Goal: Navigation & Orientation: Find specific page/section

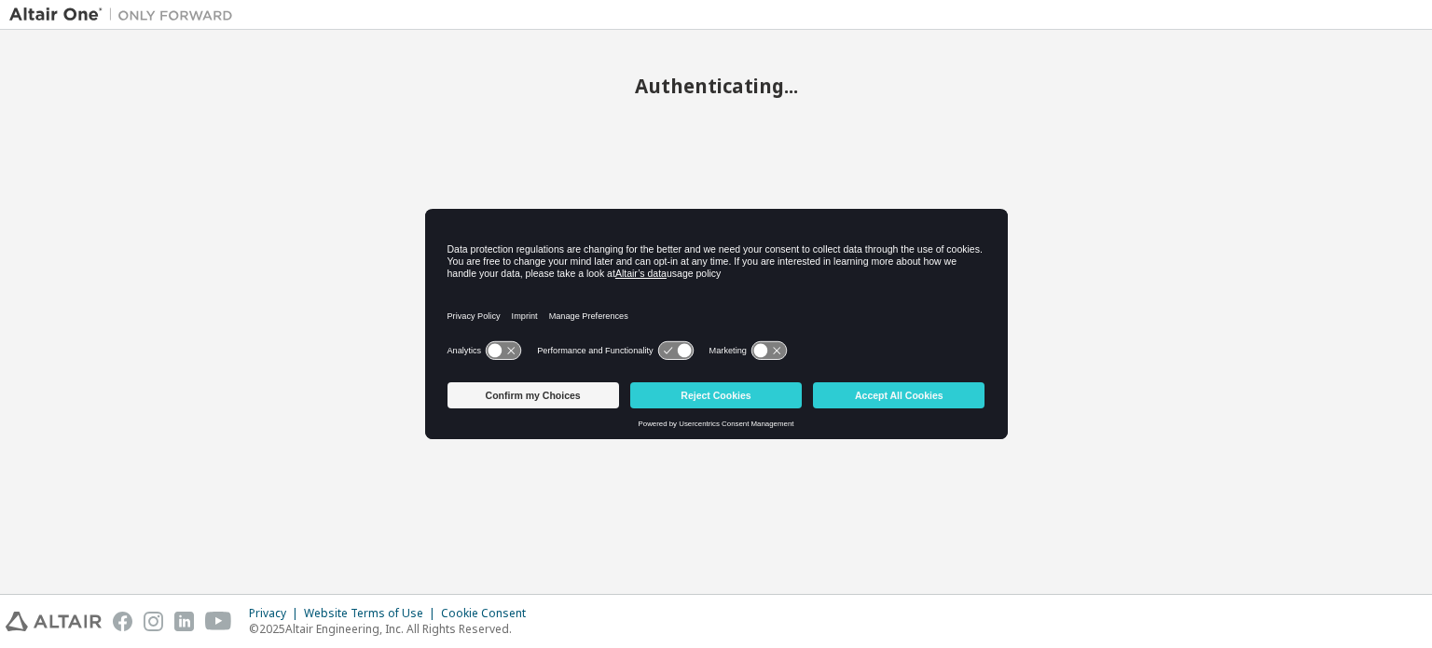
click at [814, 438] on div "Confirm my Choices Reject Cookies Accept All Cookies Powered by Usercentrics Co…" at bounding box center [716, 407] width 583 height 64
click at [780, 390] on button "Reject Cookies" at bounding box center [716, 395] width 172 height 26
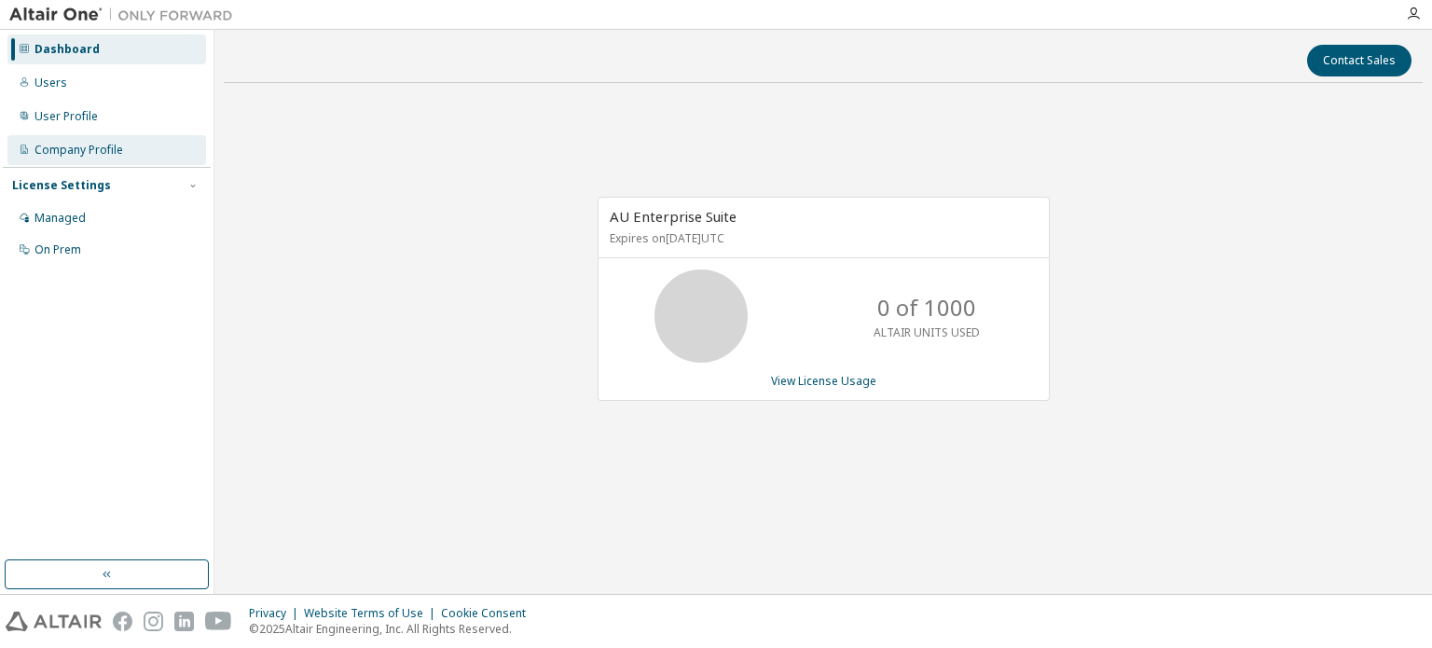
click at [157, 147] on div "Company Profile" at bounding box center [106, 150] width 199 height 30
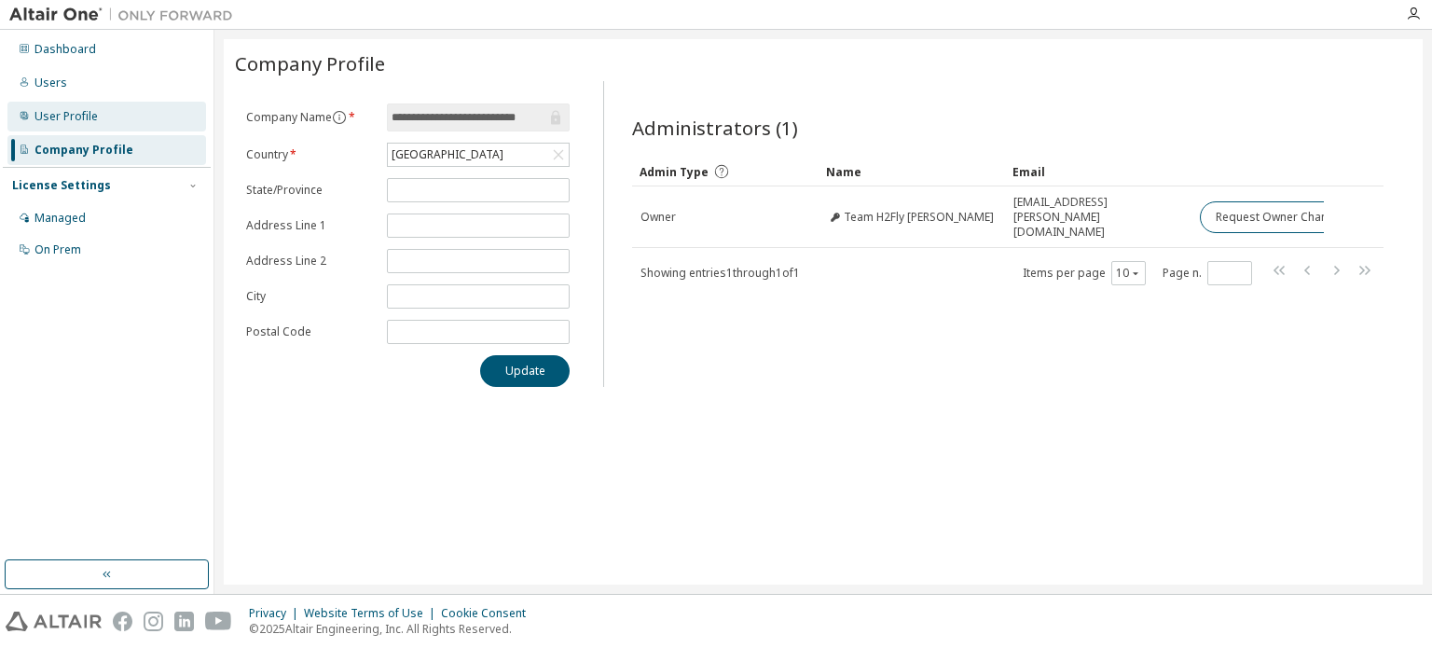
click at [138, 110] on div "User Profile" at bounding box center [106, 117] width 199 height 30
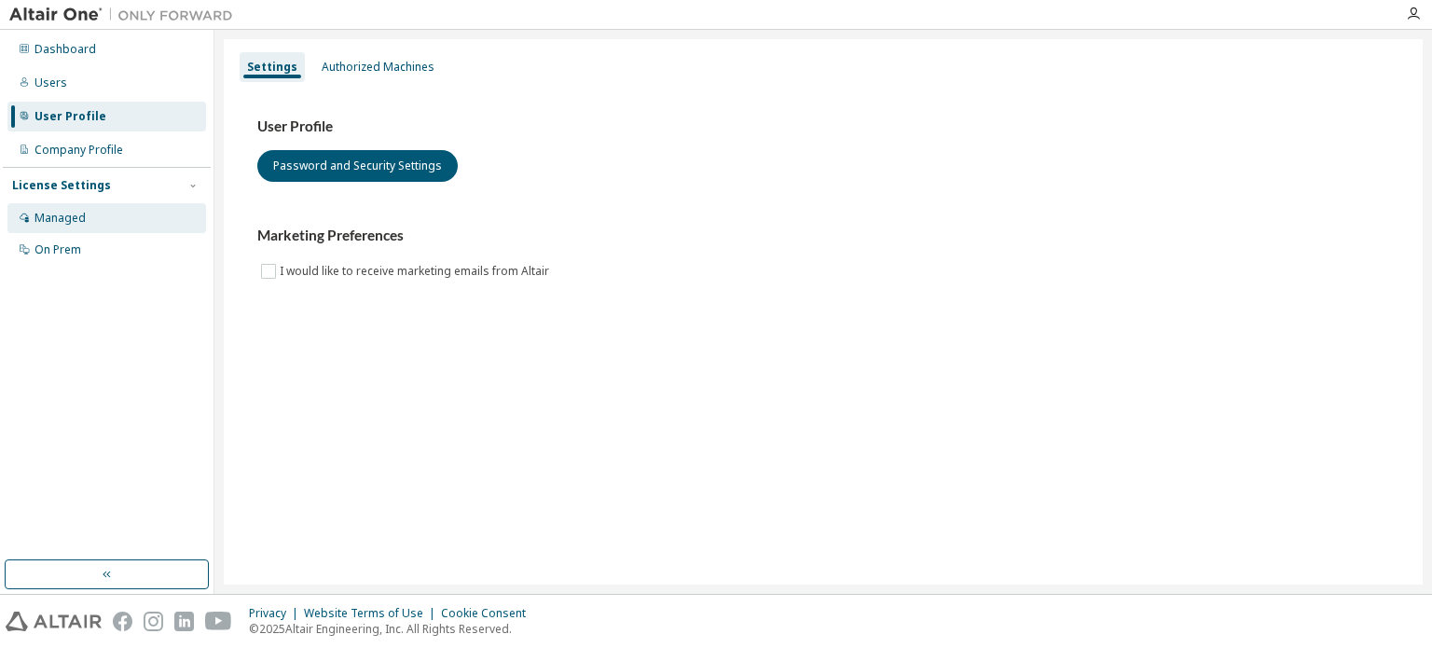
click at [110, 216] on div "Managed" at bounding box center [106, 218] width 199 height 30
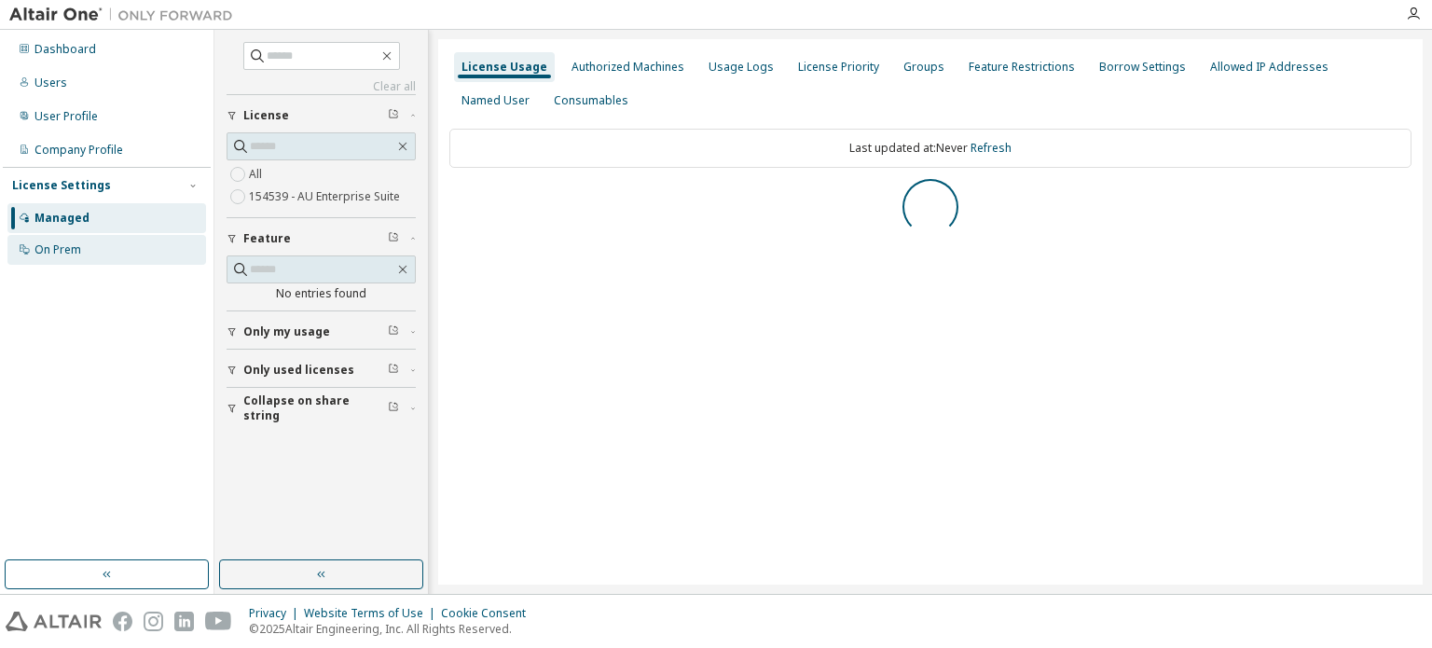
click at [123, 235] on div "On Prem" at bounding box center [106, 250] width 199 height 30
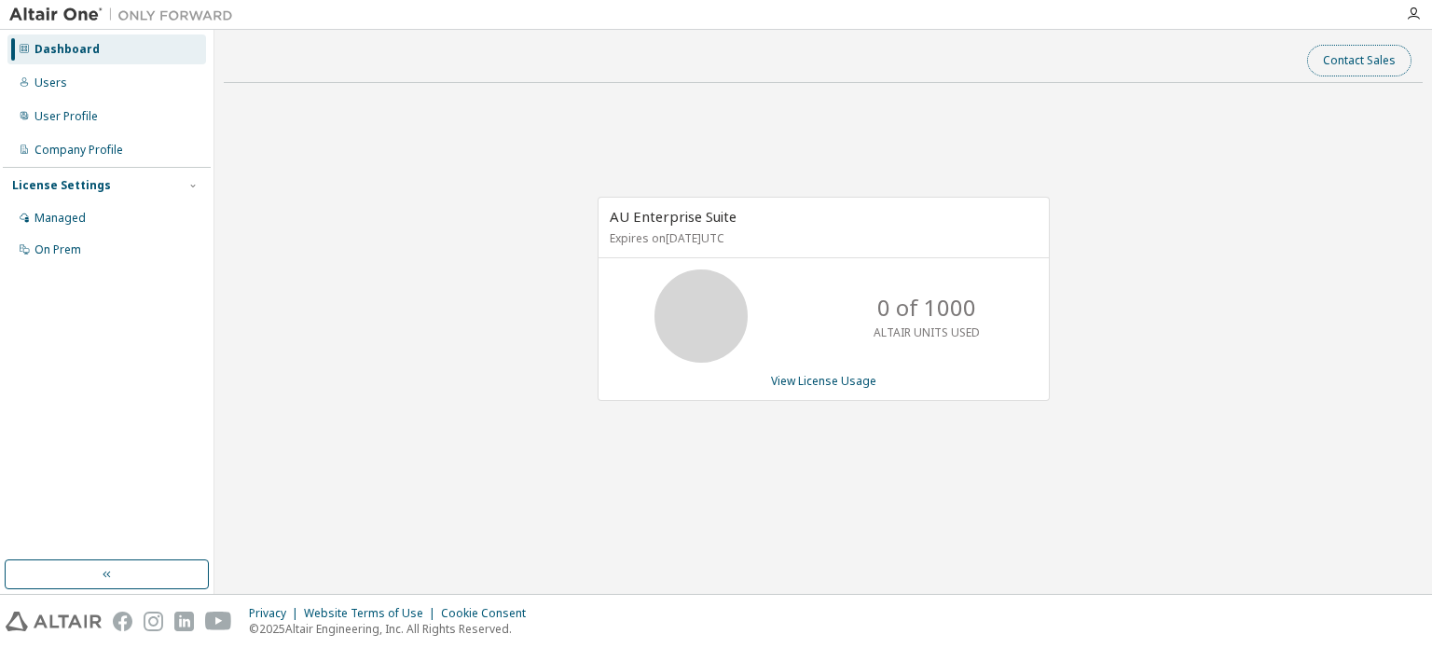
click at [1388, 56] on button "Contact Sales" at bounding box center [1359, 61] width 104 height 32
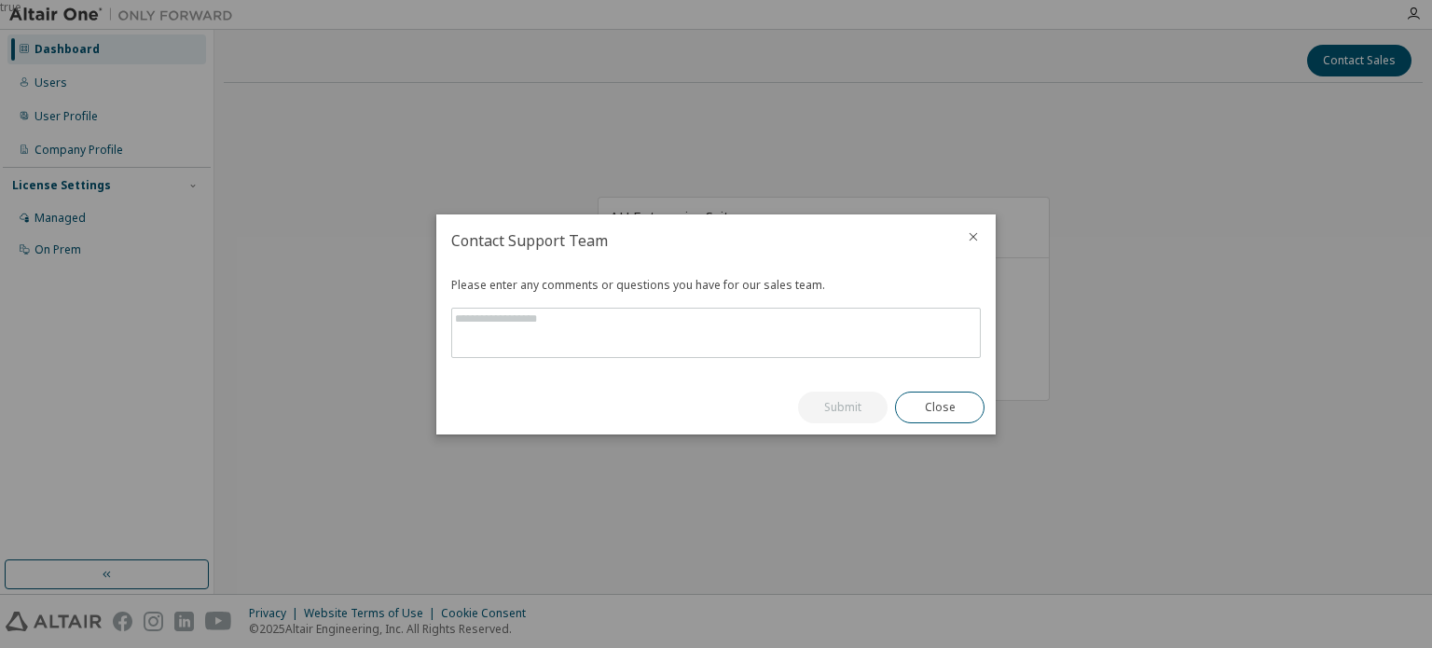
click at [971, 235] on icon "close" at bounding box center [973, 236] width 8 height 8
